Goal: Information Seeking & Learning: Learn about a topic

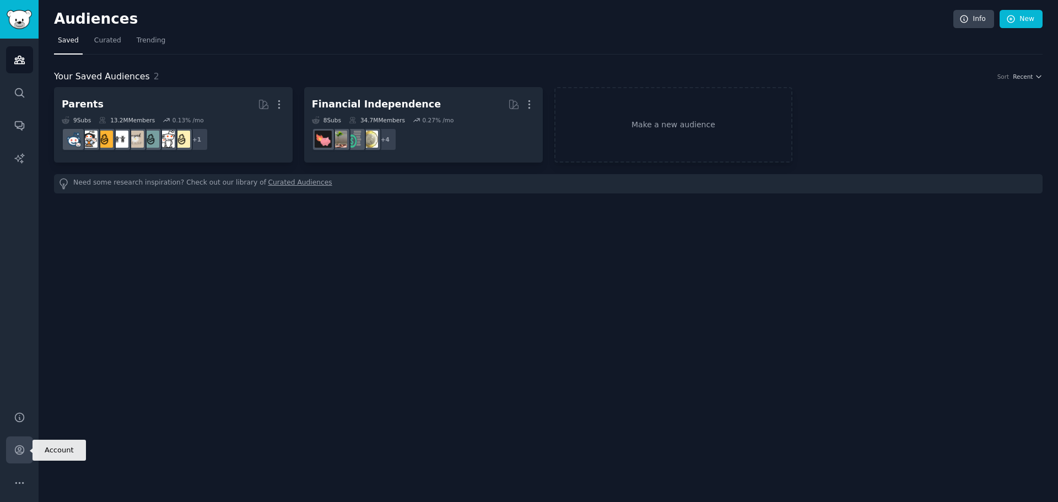
click at [19, 456] on link "Account" at bounding box center [19, 449] width 27 height 27
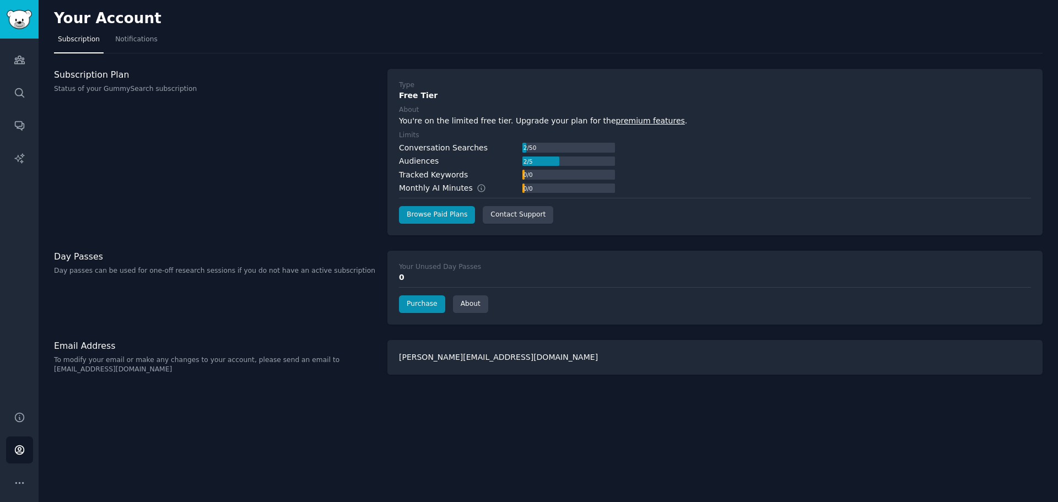
click at [86, 94] on div "Subscription Plan Status of your GummySearch subscription" at bounding box center [215, 152] width 322 height 166
click at [21, 488] on icon "Sidebar" at bounding box center [20, 483] width 12 height 12
click at [20, 64] on icon "Sidebar" at bounding box center [19, 60] width 10 height 8
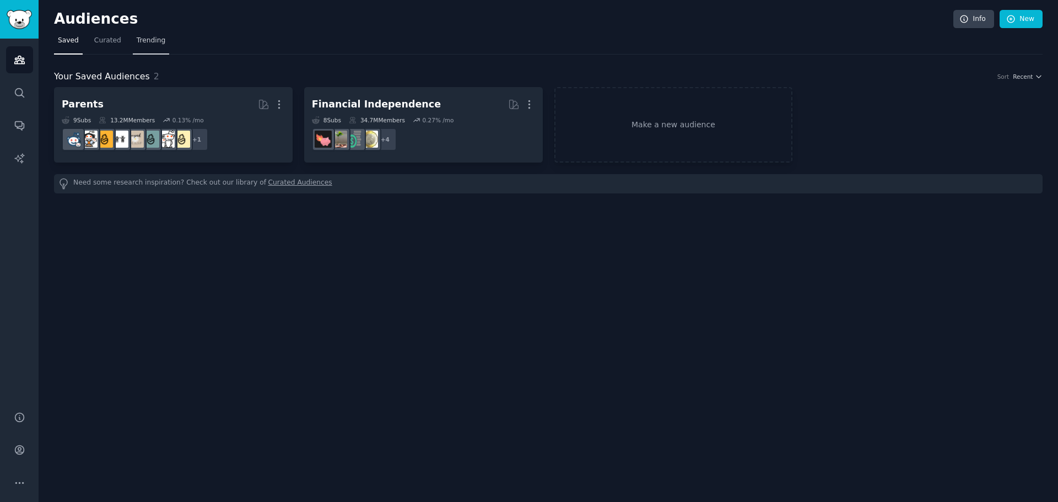
click at [142, 40] on span "Trending" at bounding box center [151, 41] width 29 height 10
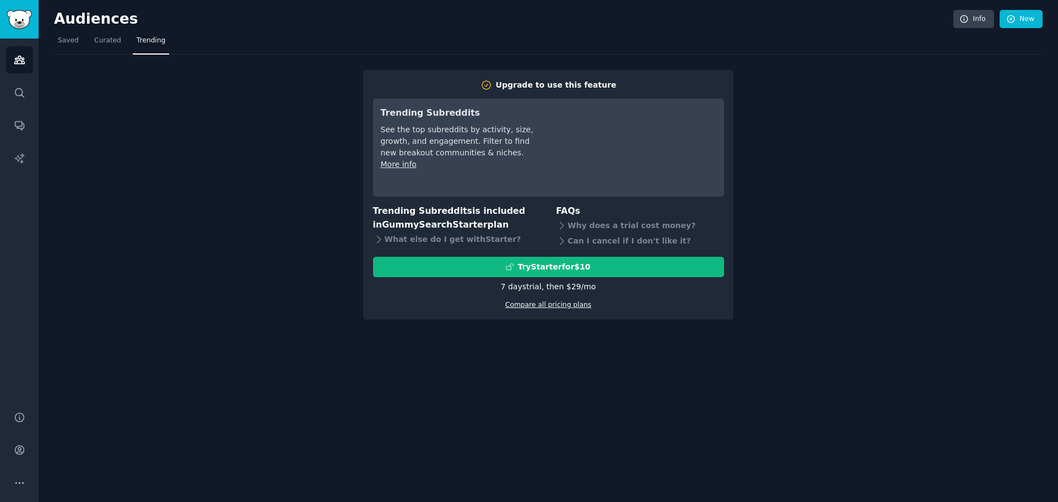
click at [532, 303] on link "Compare all pricing plans" at bounding box center [548, 305] width 86 height 8
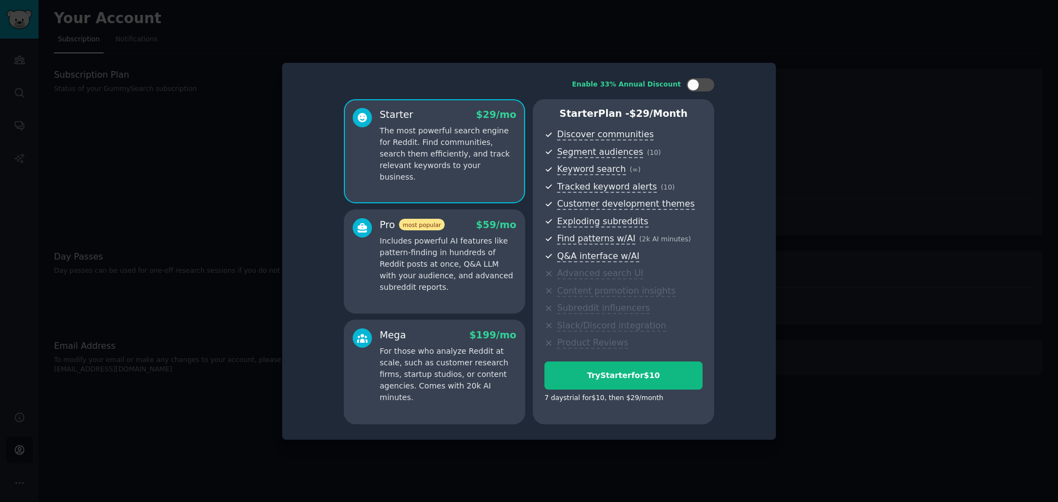
click at [446, 256] on p "Includes powerful AI features like pattern-finding in hundreds of Reddit posts …" at bounding box center [448, 264] width 137 height 58
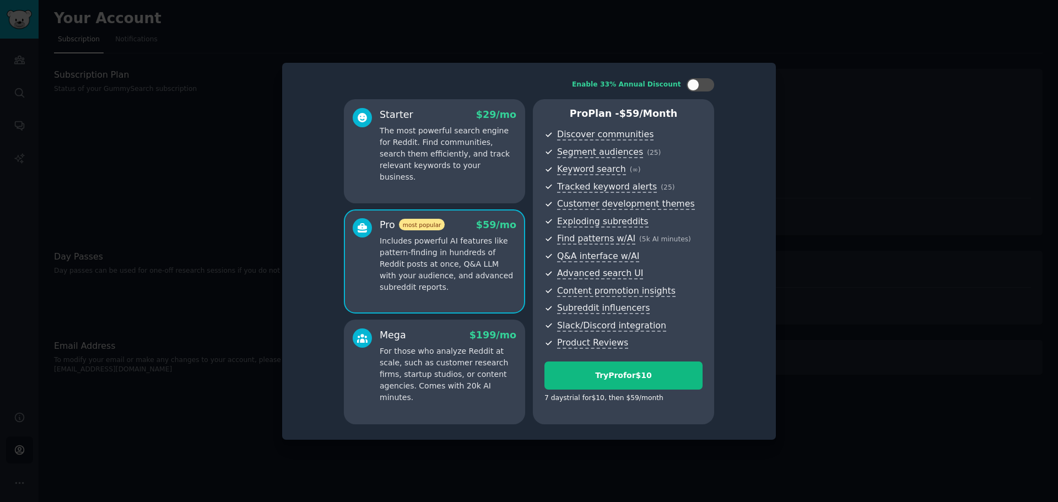
click at [469, 128] on p "The most powerful search engine for Reddit. Find communities, search them effic…" at bounding box center [448, 154] width 137 height 58
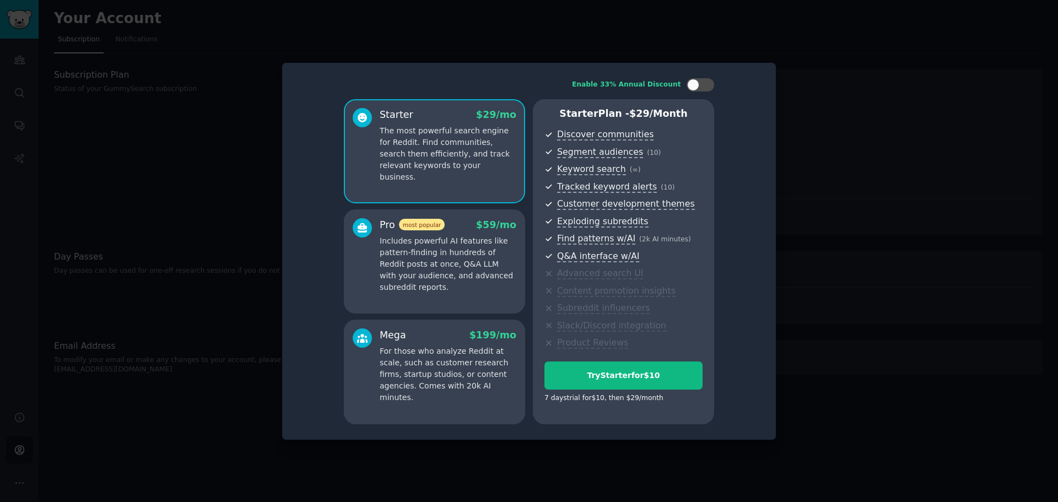
click at [460, 254] on p "Includes powerful AI features like pattern-finding in hundreds of Reddit posts …" at bounding box center [448, 264] width 137 height 58
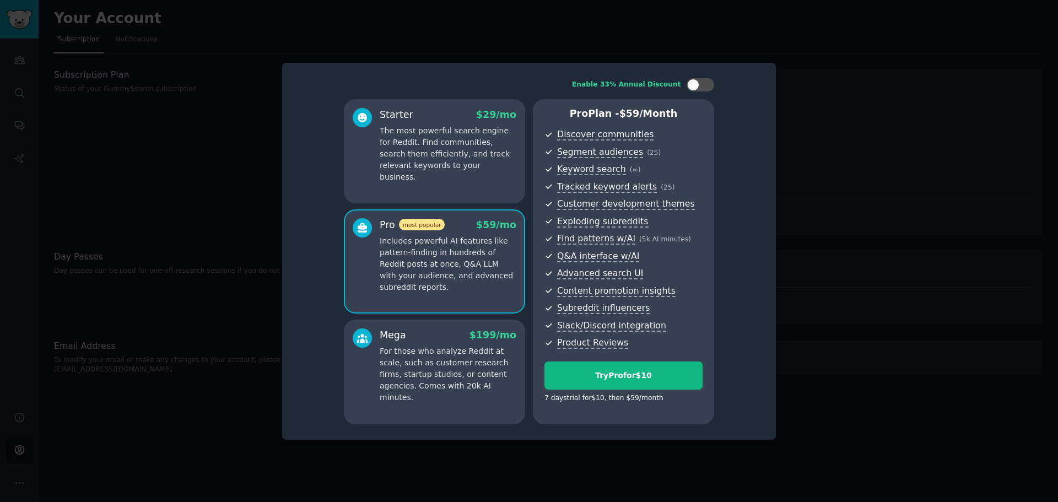
click at [830, 74] on div at bounding box center [529, 251] width 1058 height 502
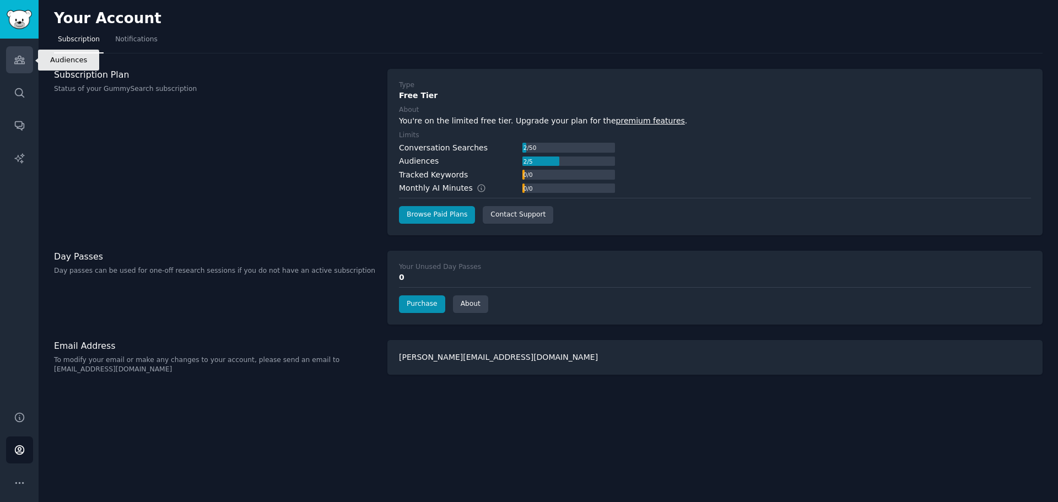
click at [22, 55] on icon "Sidebar" at bounding box center [20, 60] width 12 height 12
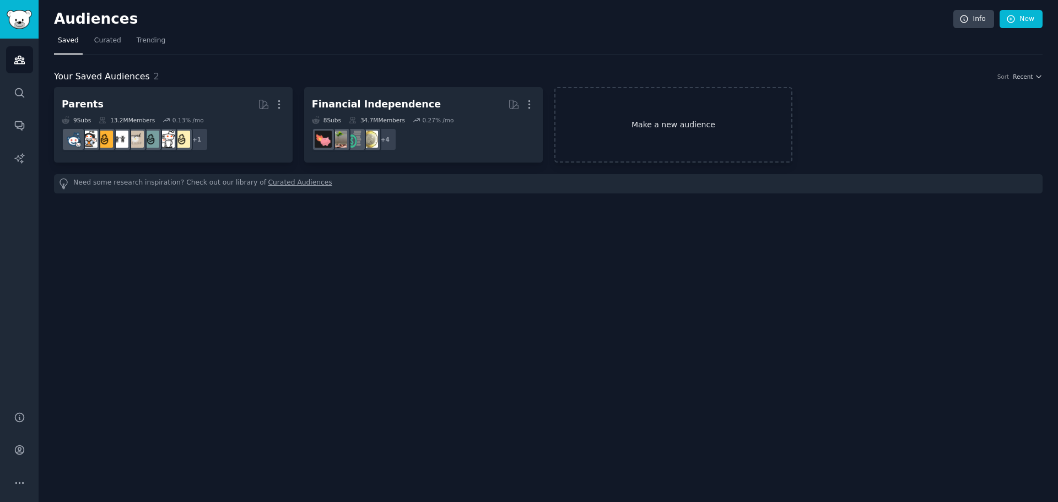
click at [675, 136] on link "Make a new audience" at bounding box center [673, 124] width 239 height 75
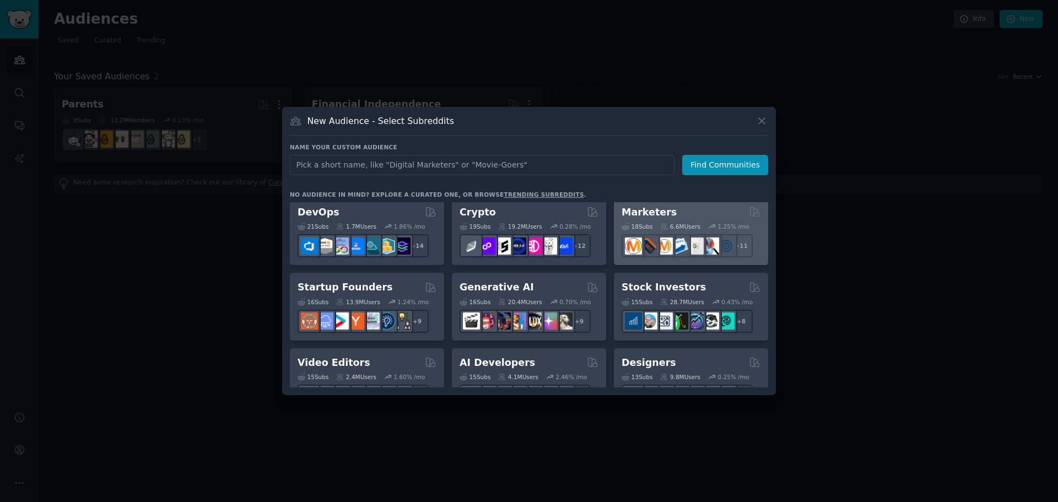
scroll to position [55, 0]
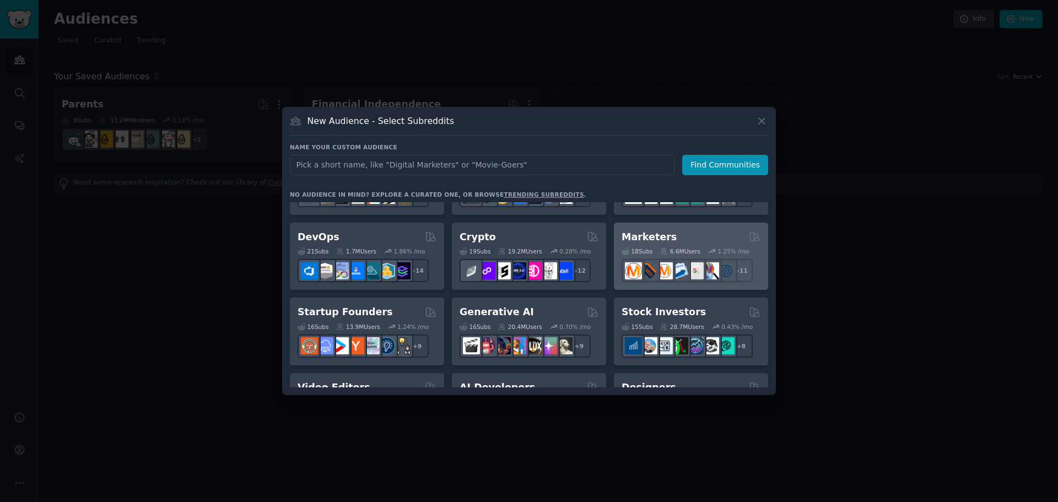
click at [675, 228] on div "Marketers 18 Sub s 6.6M Users 1.25 % /mo + 11" at bounding box center [691, 257] width 154 height 68
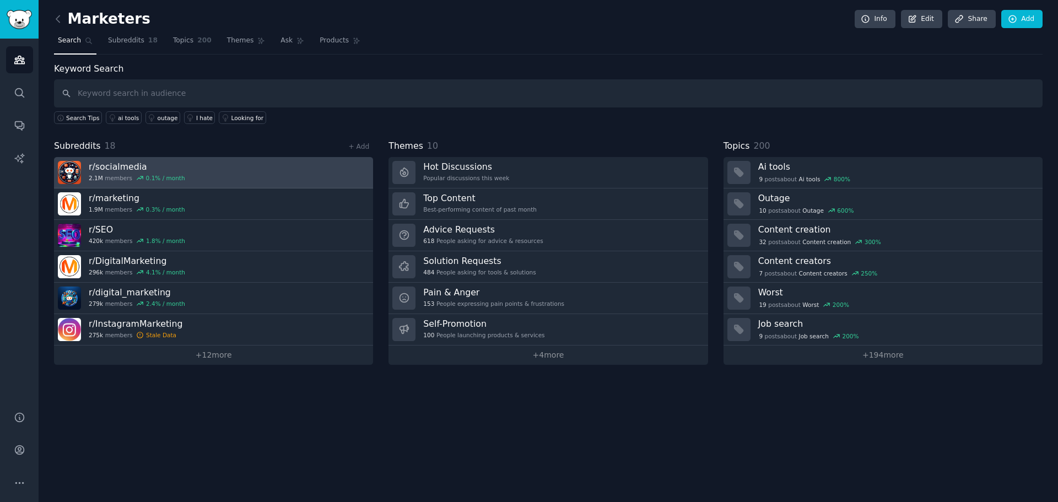
click at [210, 175] on link "r/ socialmedia 2.1M members 0.1 % / month" at bounding box center [213, 172] width 319 height 31
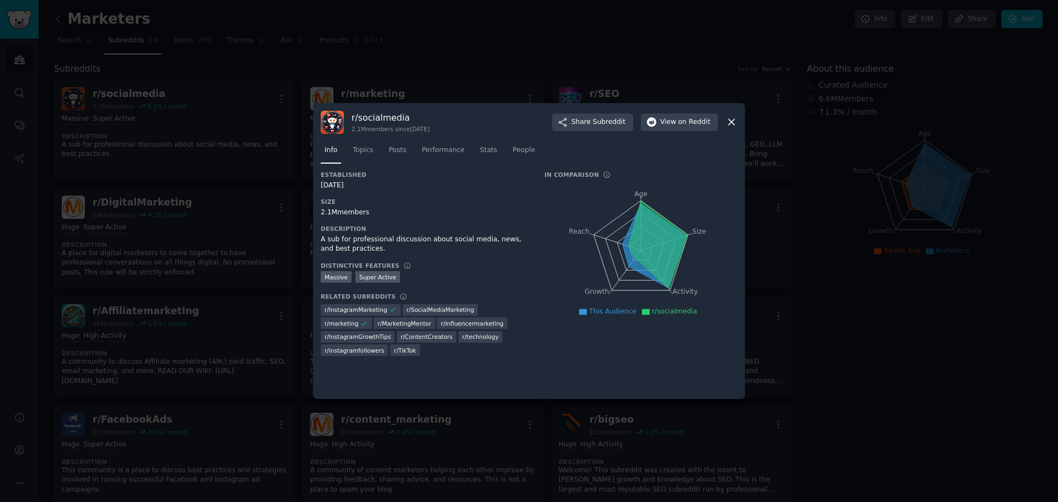
click at [377, 151] on nav "Info Topics Posts Performance Stats People" at bounding box center [529, 153] width 416 height 23
click at [361, 150] on span "Topics" at bounding box center [363, 150] width 20 height 10
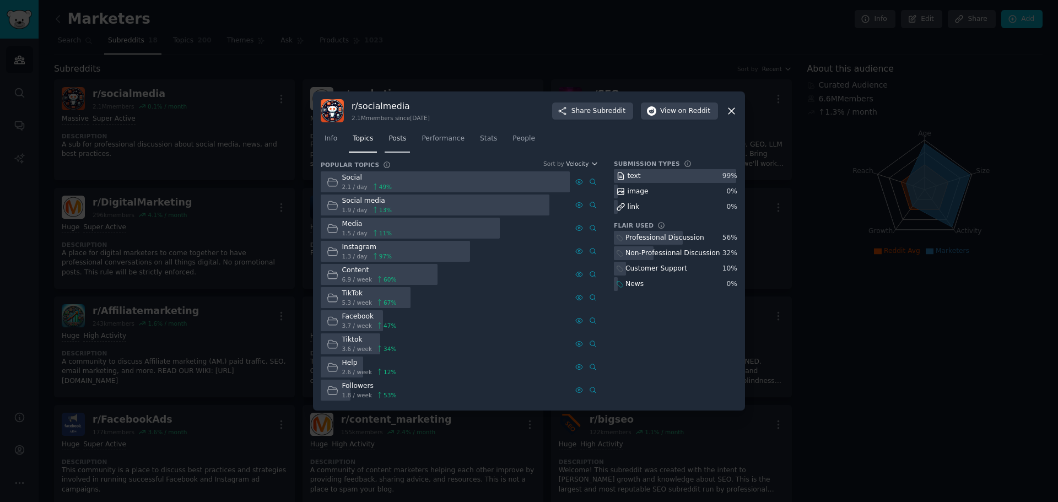
click at [400, 140] on span "Posts" at bounding box center [397, 139] width 18 height 10
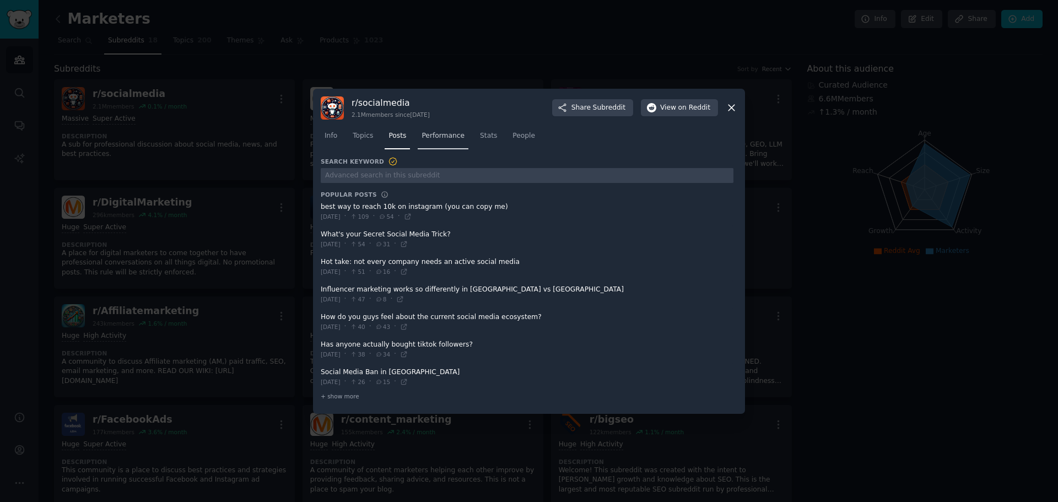
click at [436, 130] on link "Performance" at bounding box center [443, 138] width 51 height 23
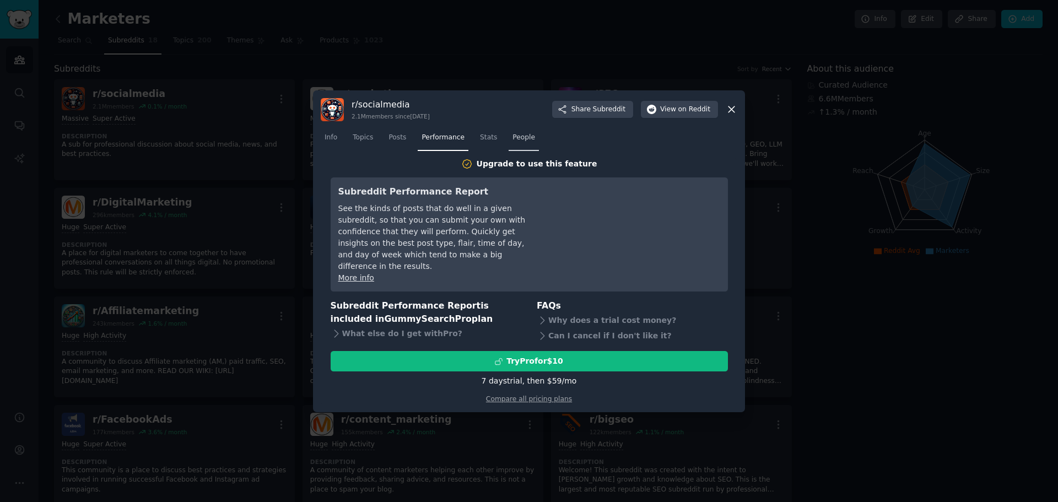
click at [512, 143] on span "People" at bounding box center [523, 138] width 23 height 10
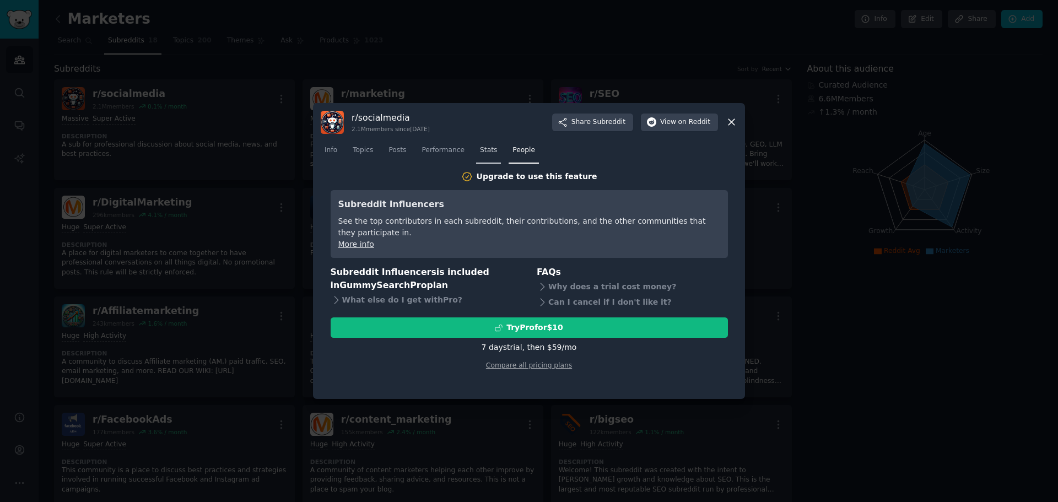
click at [477, 155] on link "Stats" at bounding box center [488, 153] width 25 height 23
click at [337, 153] on span "Info" at bounding box center [330, 150] width 13 height 10
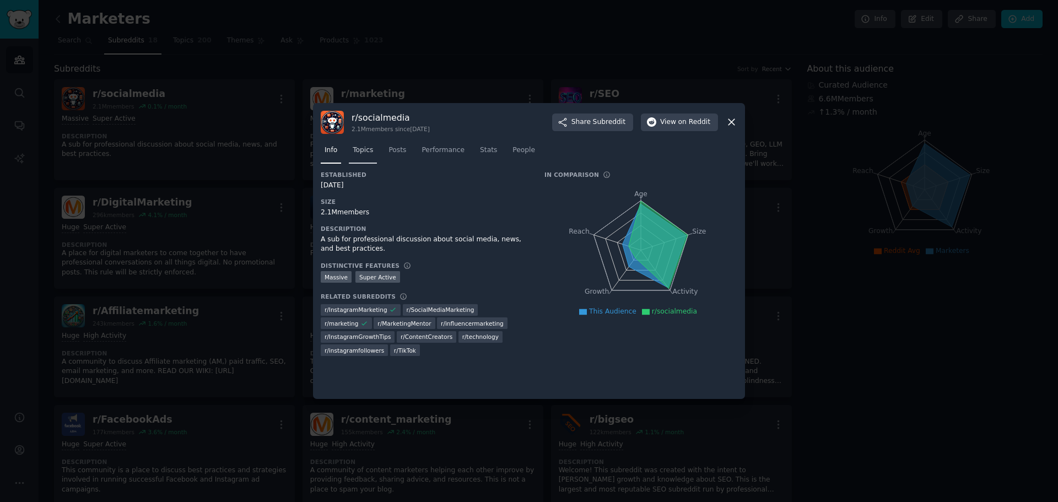
click at [361, 151] on span "Topics" at bounding box center [363, 150] width 20 height 10
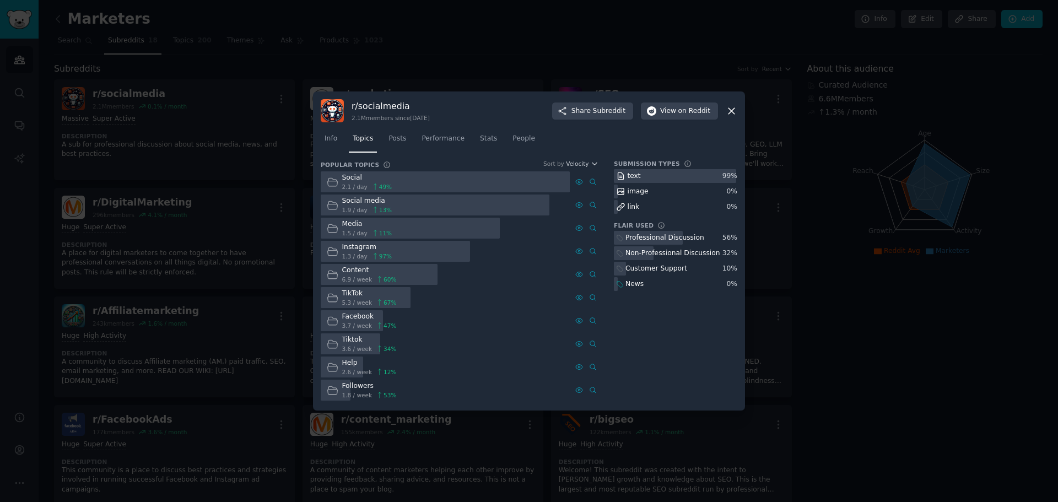
click at [727, 108] on icon at bounding box center [731, 111] width 12 height 12
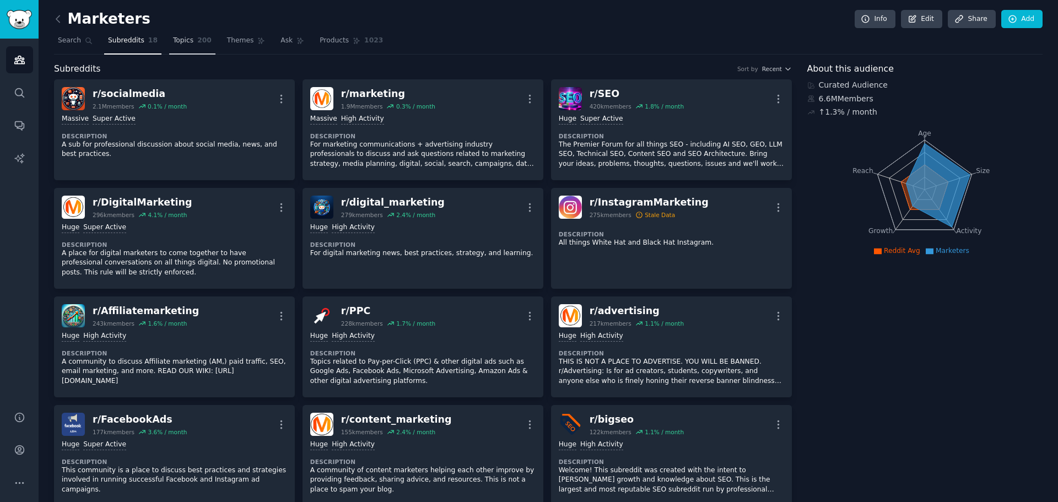
click at [173, 44] on span "Topics" at bounding box center [183, 41] width 20 height 10
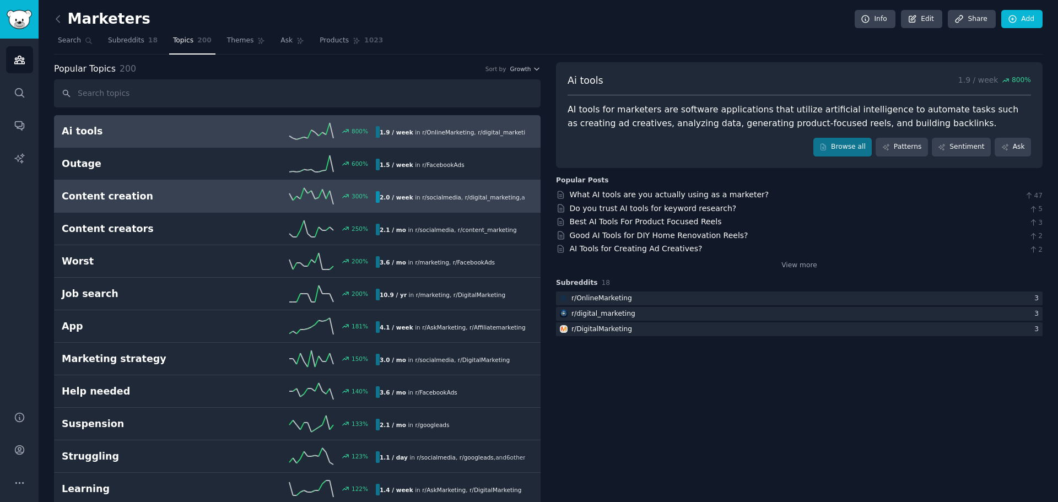
click at [188, 197] on h2 "Content creation" at bounding box center [140, 196] width 157 height 14
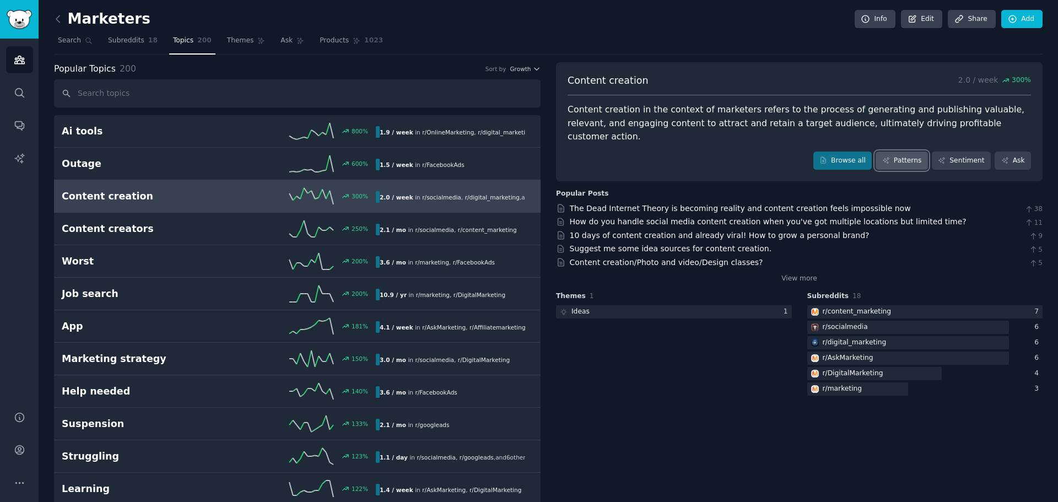
click at [908, 151] on link "Patterns" at bounding box center [901, 160] width 52 height 19
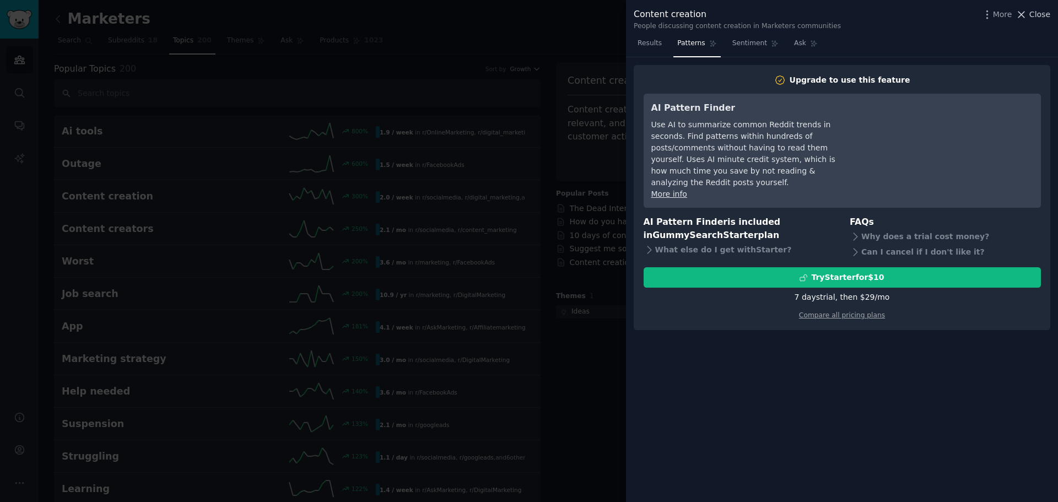
click at [1033, 15] on span "Close" at bounding box center [1039, 15] width 21 height 12
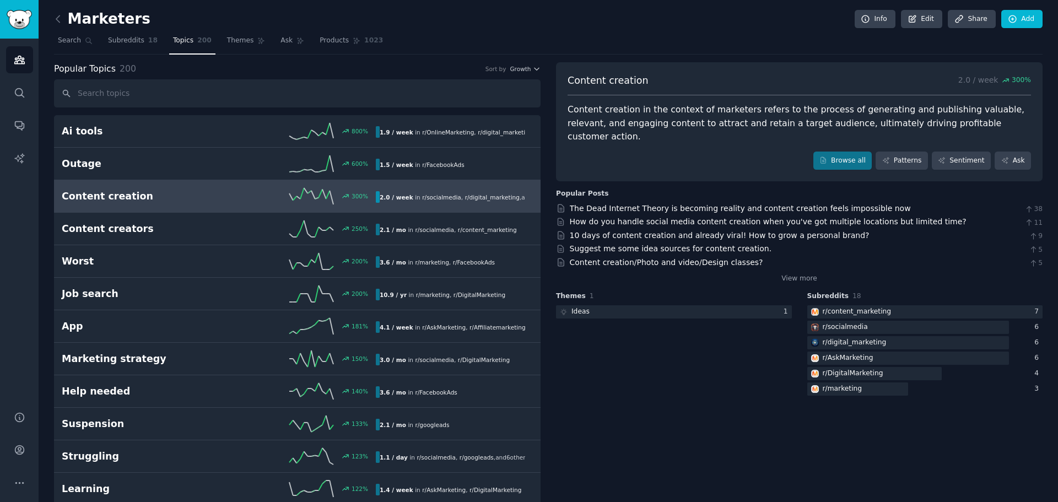
click at [330, 197] on line at bounding box center [331, 198] width 4 height 14
click at [892, 21] on link "Info" at bounding box center [874, 19] width 41 height 19
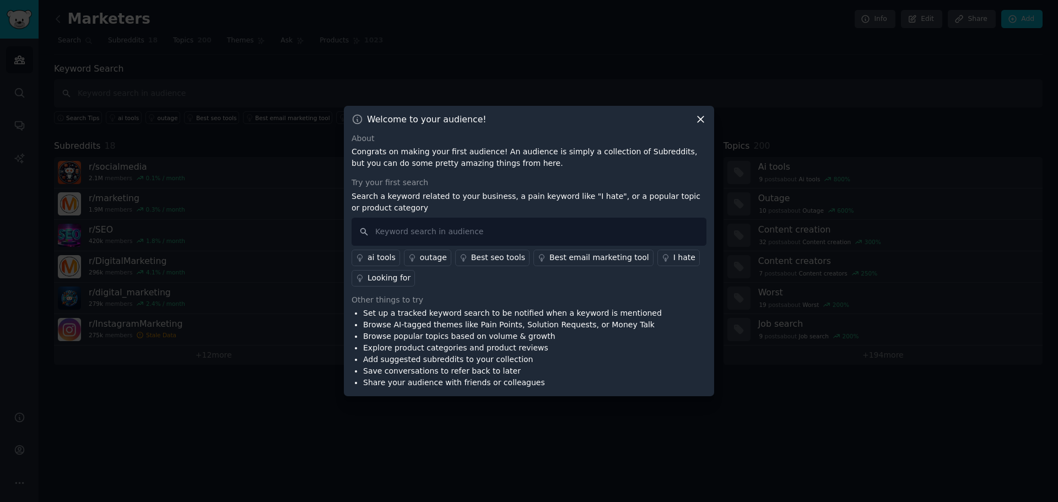
click at [704, 120] on icon at bounding box center [701, 119] width 12 height 12
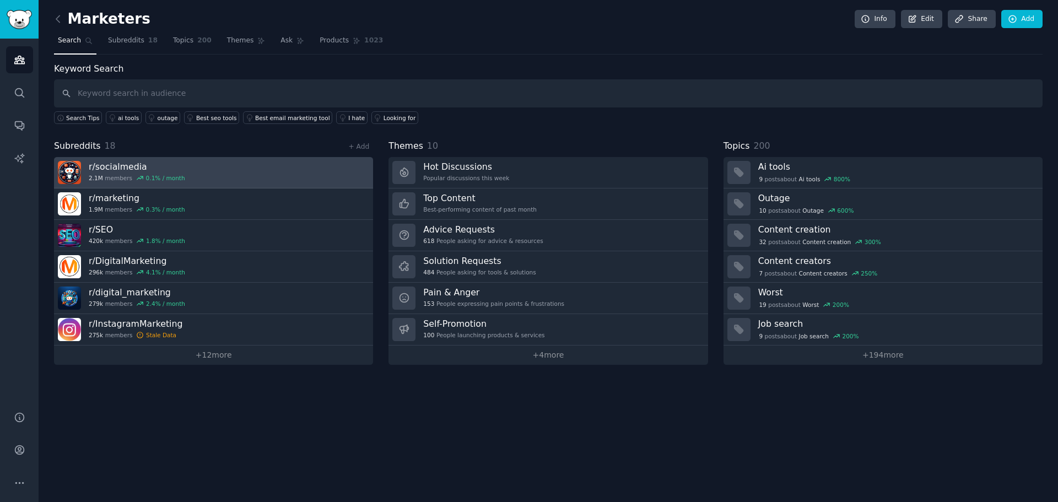
click at [210, 166] on link "r/ socialmedia 2.1M members 0.1 % / month" at bounding box center [213, 172] width 319 height 31
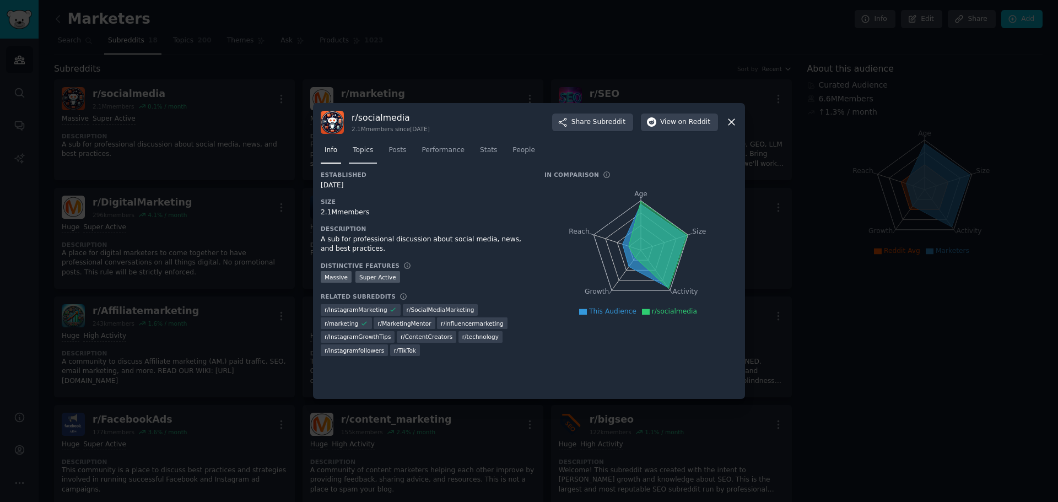
click at [350, 146] on link "Topics" at bounding box center [363, 153] width 28 height 23
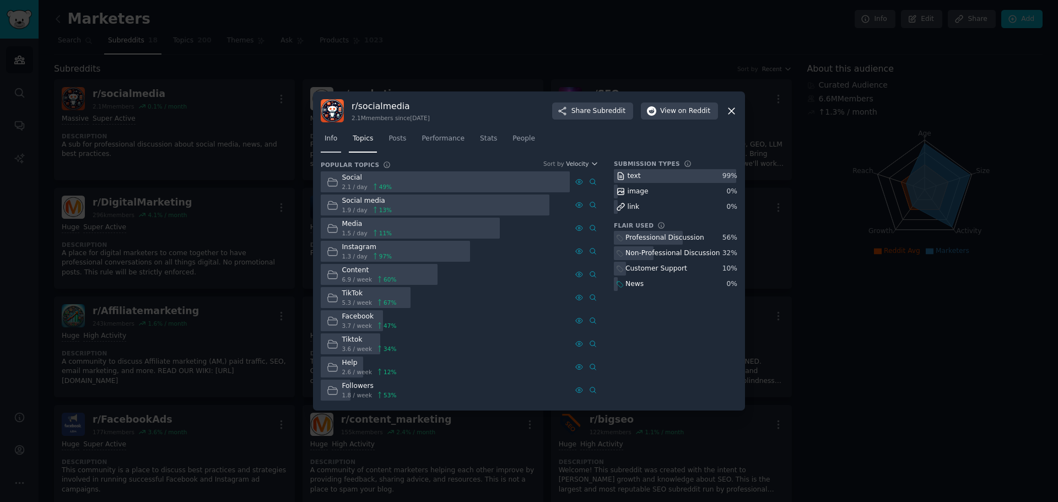
click at [337, 149] on link "Info" at bounding box center [331, 141] width 20 height 23
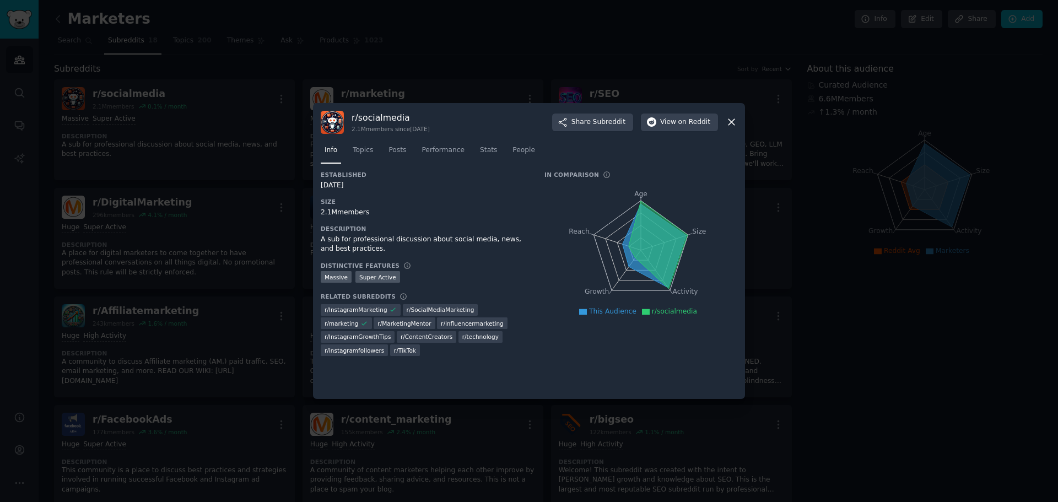
click at [463, 149] on nav "Info Topics Posts Performance Stats People" at bounding box center [529, 153] width 416 height 23
click at [480, 150] on span "Stats" at bounding box center [488, 150] width 17 height 10
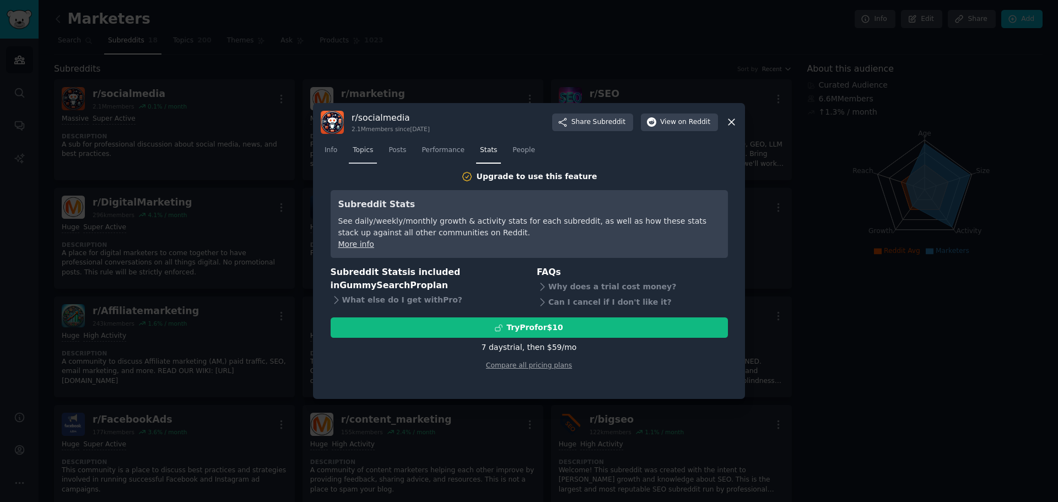
click at [349, 153] on link "Topics" at bounding box center [363, 153] width 28 height 23
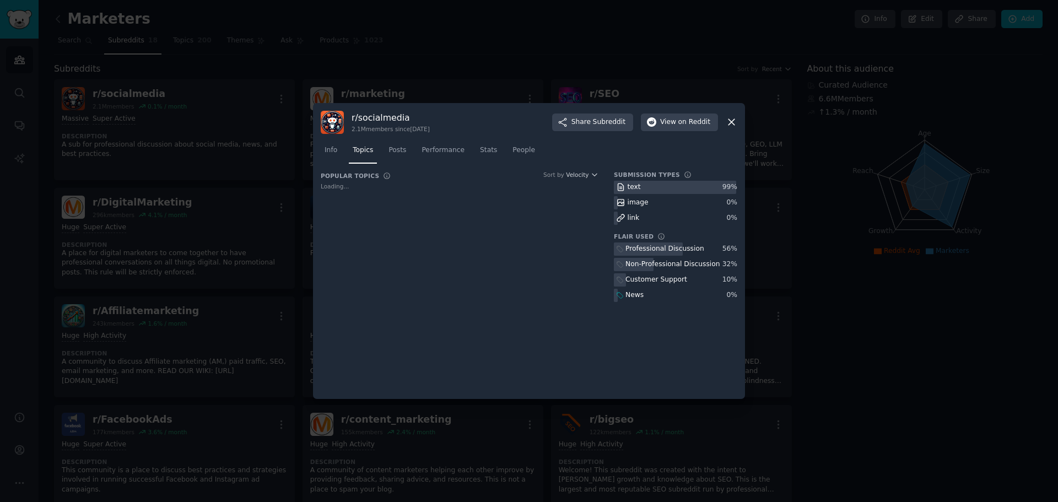
click at [411, 156] on nav "Info Topics Posts Performance Stats People" at bounding box center [529, 153] width 416 height 23
click at [402, 153] on span "Posts" at bounding box center [397, 150] width 18 height 10
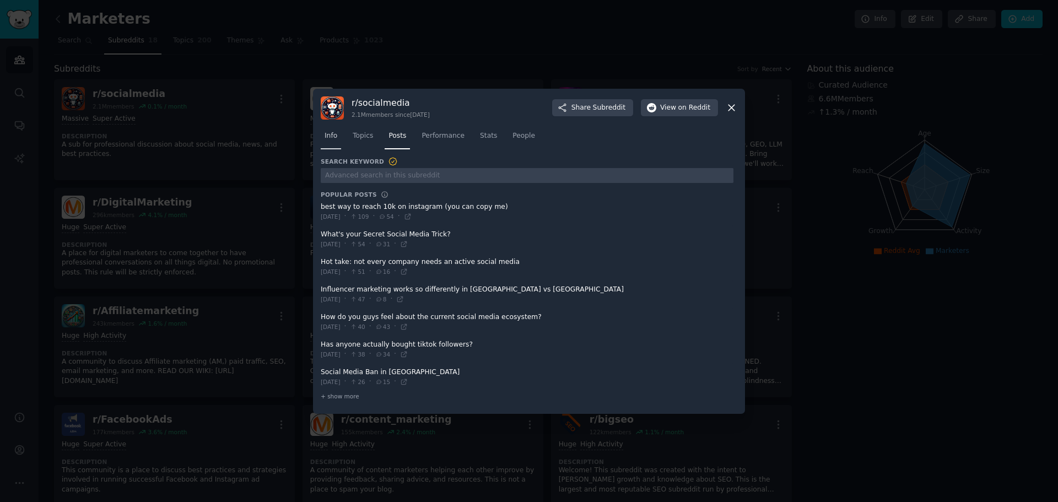
click at [338, 139] on link "Info" at bounding box center [331, 138] width 20 height 23
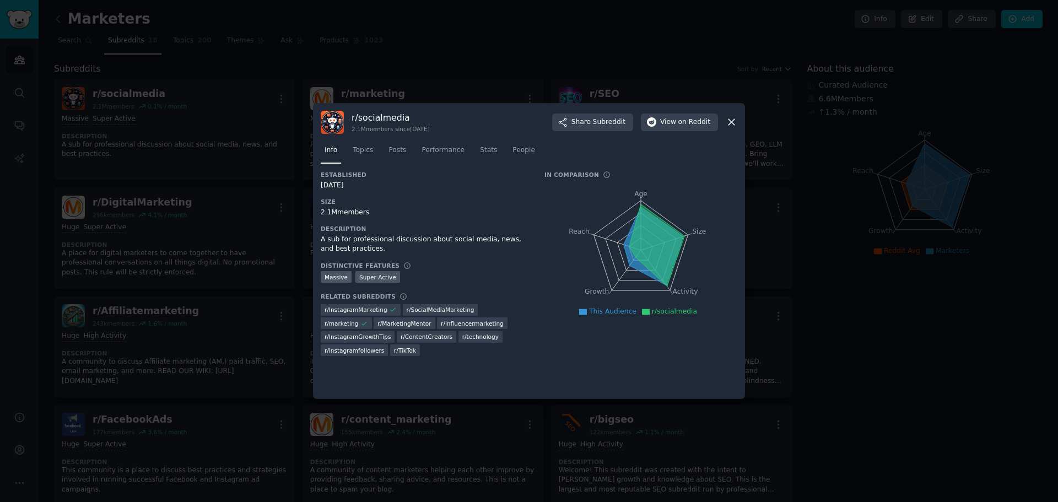
click at [736, 125] on icon at bounding box center [731, 122] width 12 height 12
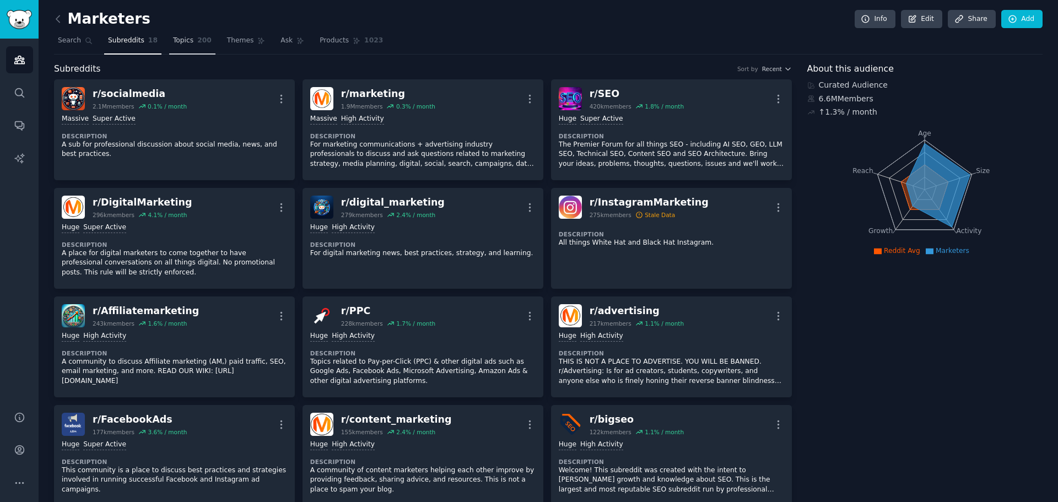
click at [197, 41] on span "200" at bounding box center [204, 41] width 14 height 10
